Goal: Information Seeking & Learning: Learn about a topic

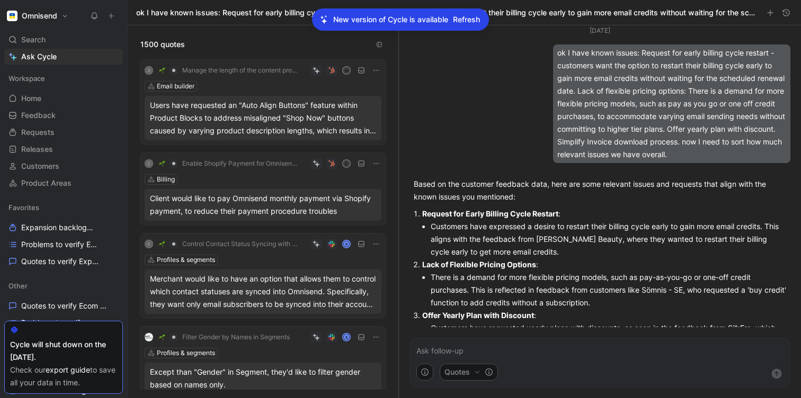
scroll to position [1473, 0]
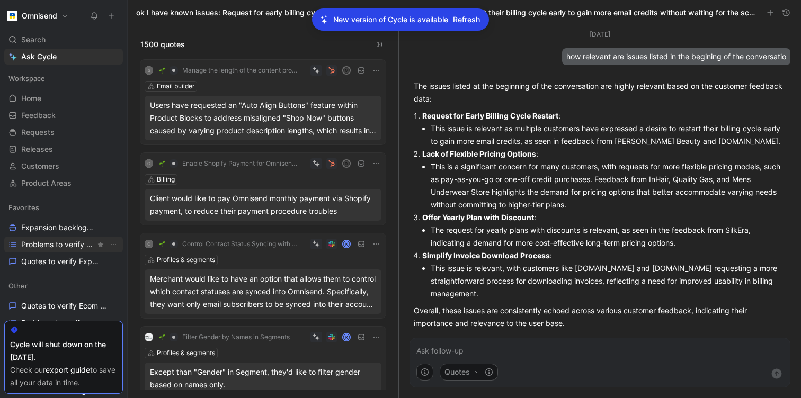
click at [37, 240] on span "Problems to verify Expansion" at bounding box center [58, 244] width 74 height 11
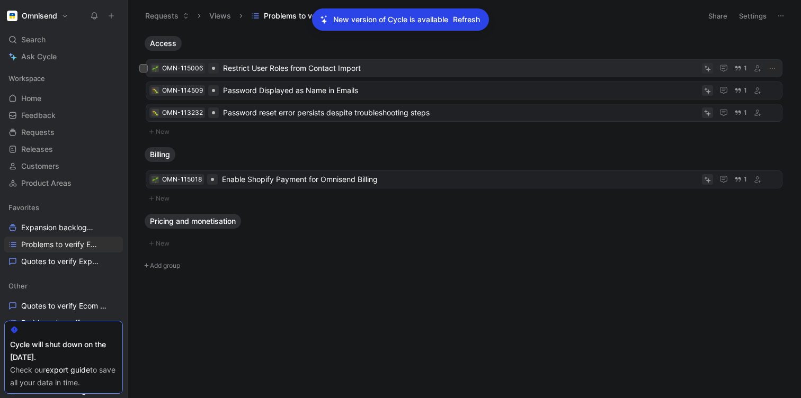
click at [329, 70] on span "Restrict User Roles from Contact Import" at bounding box center [460, 68] width 475 height 13
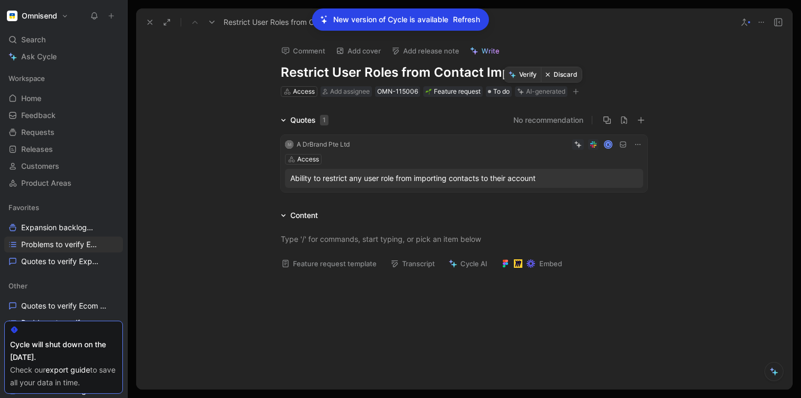
click at [528, 73] on button "Verify" at bounding box center [522, 74] width 37 height 15
click at [50, 240] on span "Problems to verify Expansion" at bounding box center [58, 244] width 74 height 11
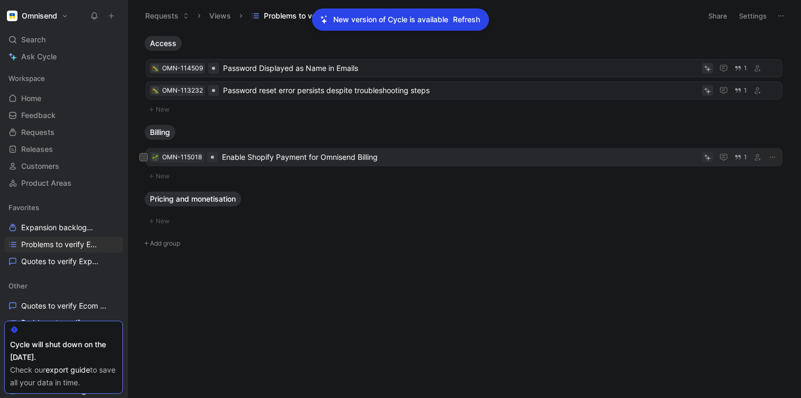
click at [247, 161] on span "Enable Shopify Payment for Omnisend Billing" at bounding box center [460, 157] width 476 height 13
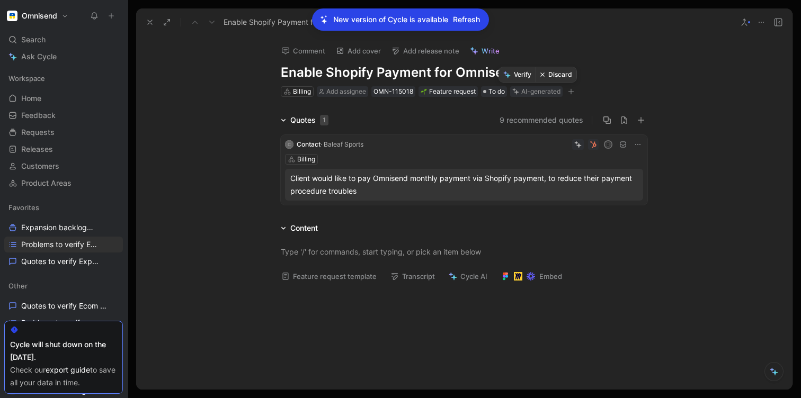
click at [519, 79] on button "Verify" at bounding box center [517, 74] width 37 height 15
click at [41, 245] on span "Problems to verify Expansion" at bounding box center [58, 244] width 74 height 11
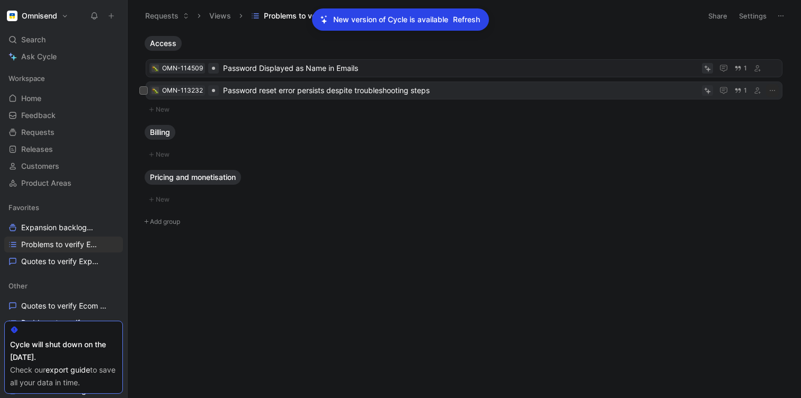
click at [260, 89] on span "Password reset error persists despite troubleshooting steps" at bounding box center [460, 90] width 475 height 13
